Goal: Navigation & Orientation: Go to known website

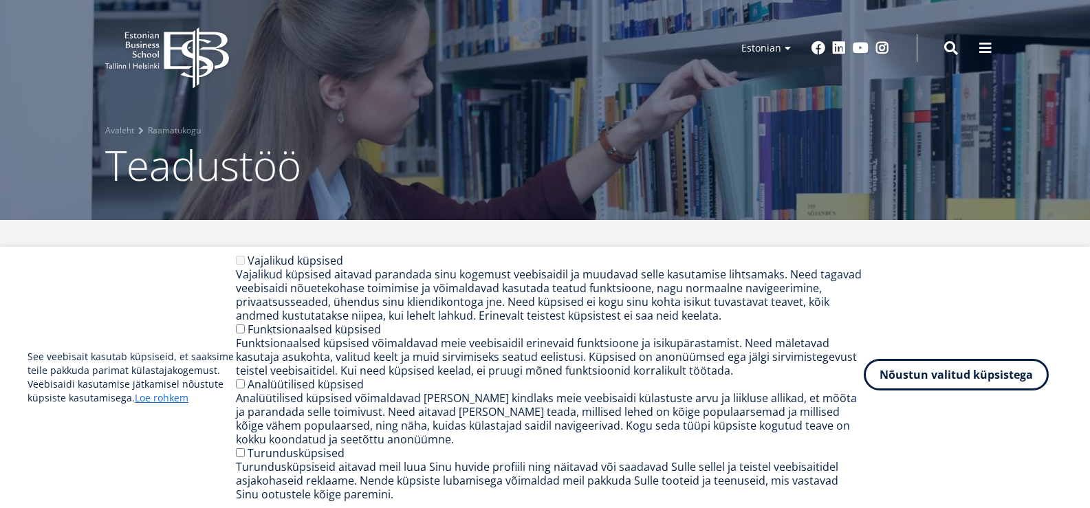
click at [983, 377] on button "Nõustun valitud küpsistega" at bounding box center [956, 375] width 185 height 32
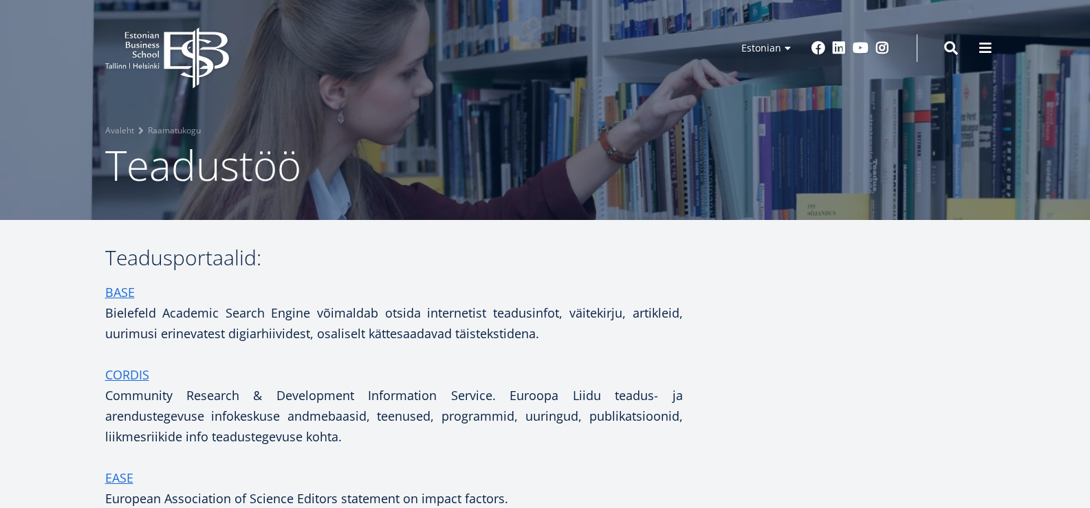
click at [203, 55] on icon "EBS Logo Created with Sketch." at bounding box center [167, 58] width 124 height 61
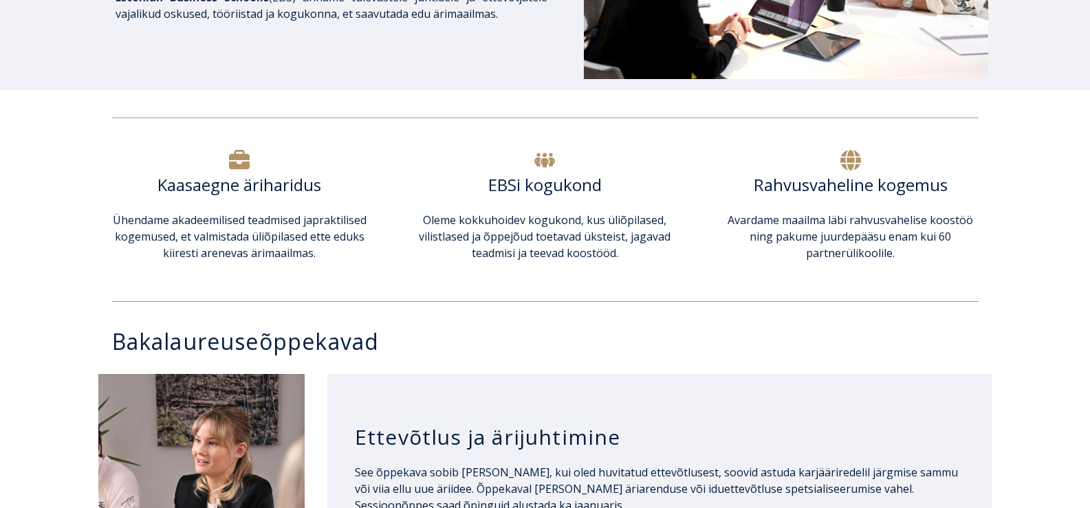
scroll to position [413, 0]
